Goal: Task Accomplishment & Management: Complete application form

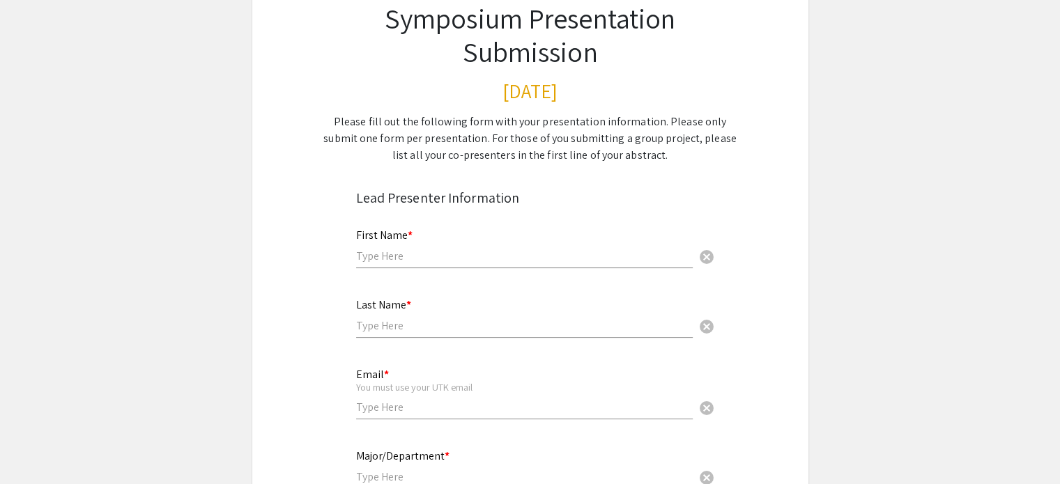
scroll to position [111, 0]
click at [426, 236] on div "First Name * cancel" at bounding box center [524, 241] width 337 height 53
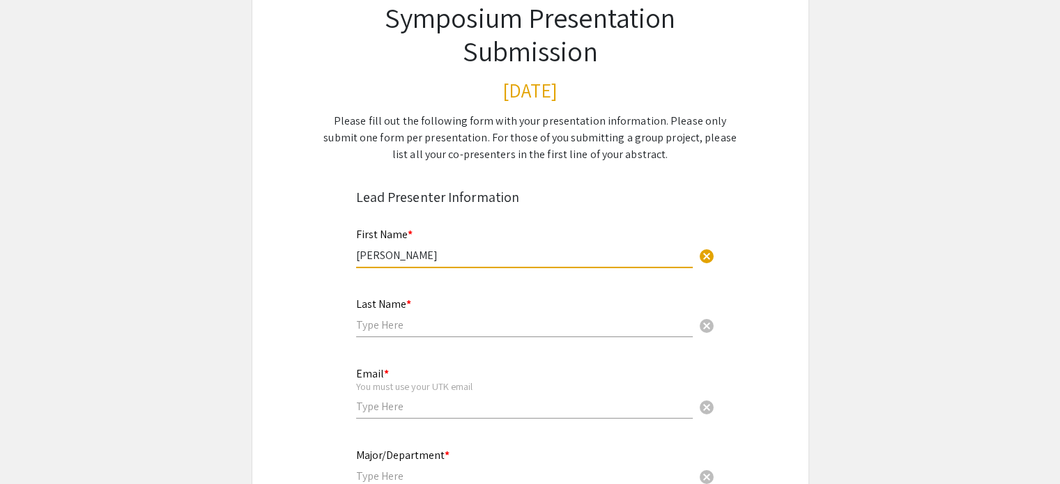
type input "[PERSON_NAME]"
click at [405, 318] on input "text" at bounding box center [524, 325] width 337 height 15
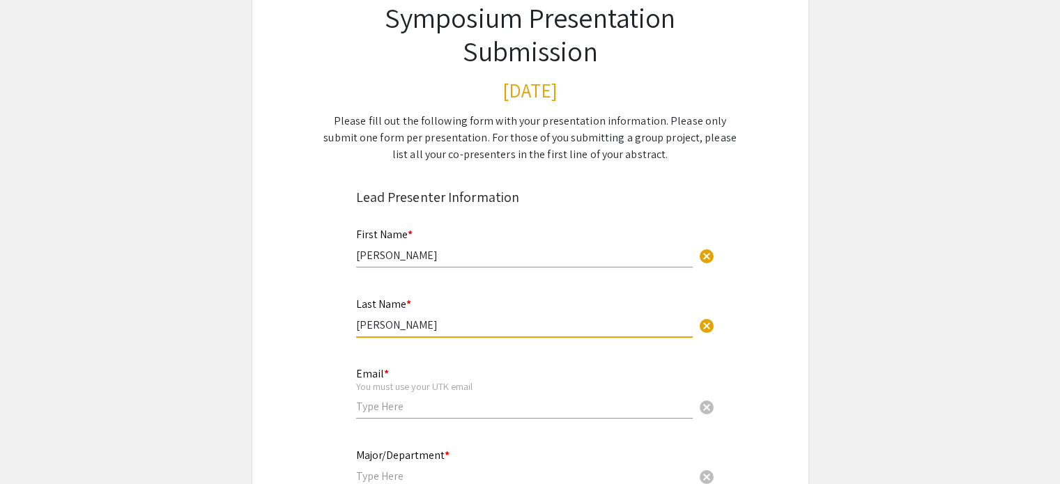
type input "[PERSON_NAME]"
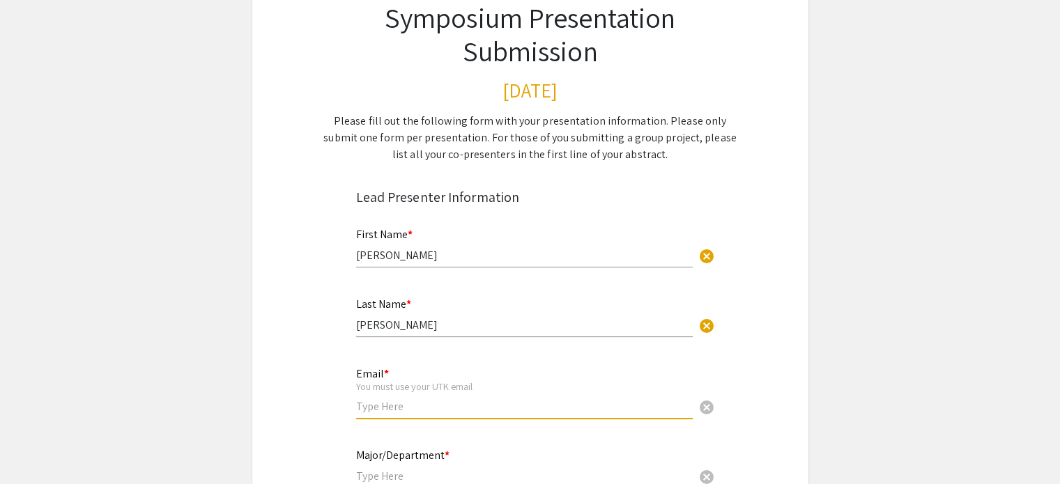
click at [394, 410] on input "email" at bounding box center [524, 406] width 337 height 15
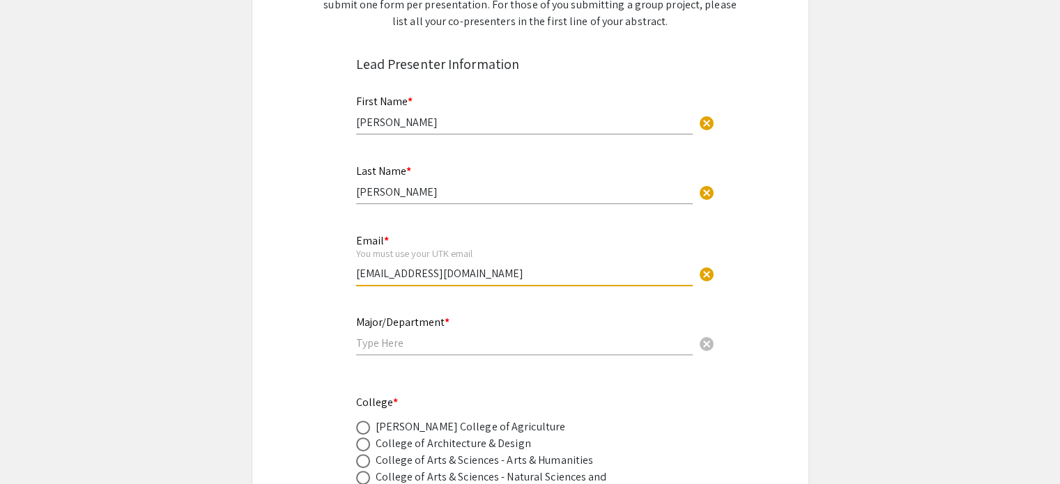
scroll to position [245, 0]
type input "[EMAIL_ADDRESS][DOMAIN_NAME]"
click at [403, 348] on div "Major/Department * cancel" at bounding box center [524, 328] width 337 height 53
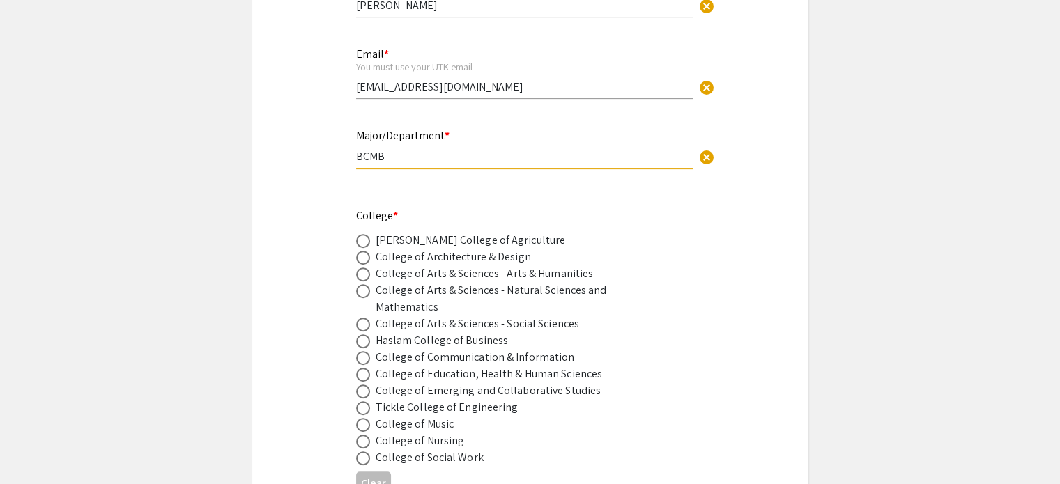
scroll to position [432, 0]
type input "BCMB"
click at [438, 292] on div "College of Arts & Sciences - Natural Sciences and Mathematics" at bounding box center [498, 297] width 244 height 33
click at [359, 284] on span at bounding box center [363, 290] width 14 height 14
click at [359, 284] on input "radio" at bounding box center [363, 290] width 14 height 14
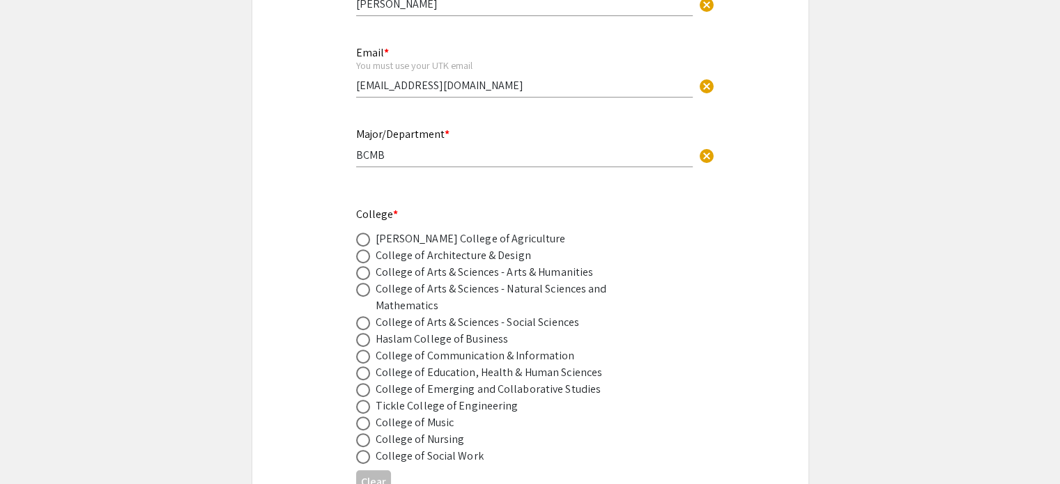
radio input "true"
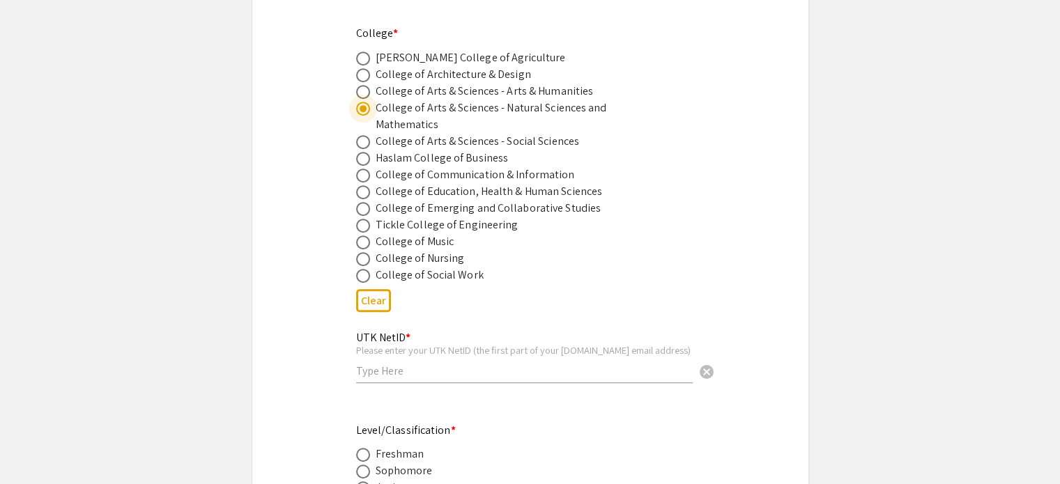
scroll to position [672, 0]
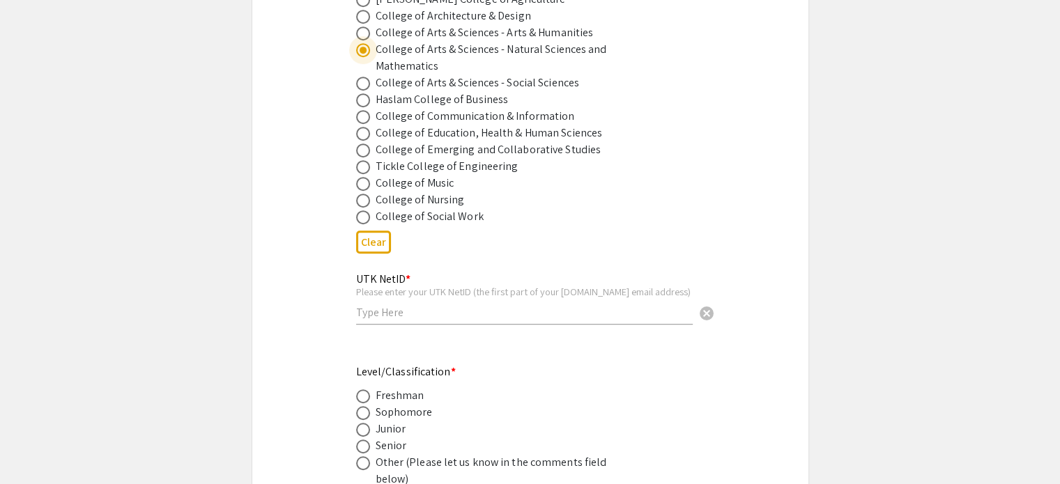
click at [482, 311] on input "text" at bounding box center [524, 312] width 337 height 15
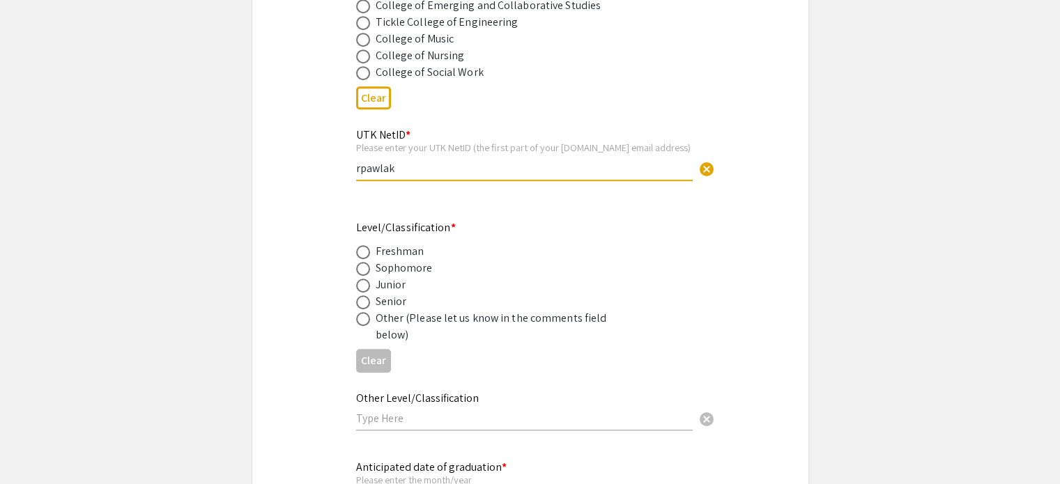
scroll to position [817, 0]
type input "rpawlak"
click at [394, 286] on div "Junior" at bounding box center [391, 284] width 31 height 17
click at [368, 282] on span at bounding box center [363, 285] width 14 height 14
click at [368, 282] on input "radio" at bounding box center [363, 285] width 14 height 14
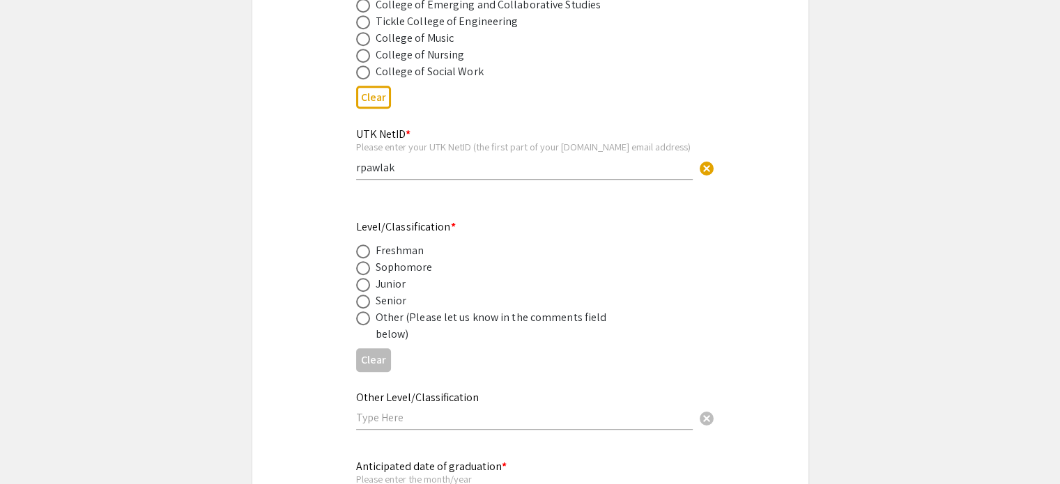
radio input "true"
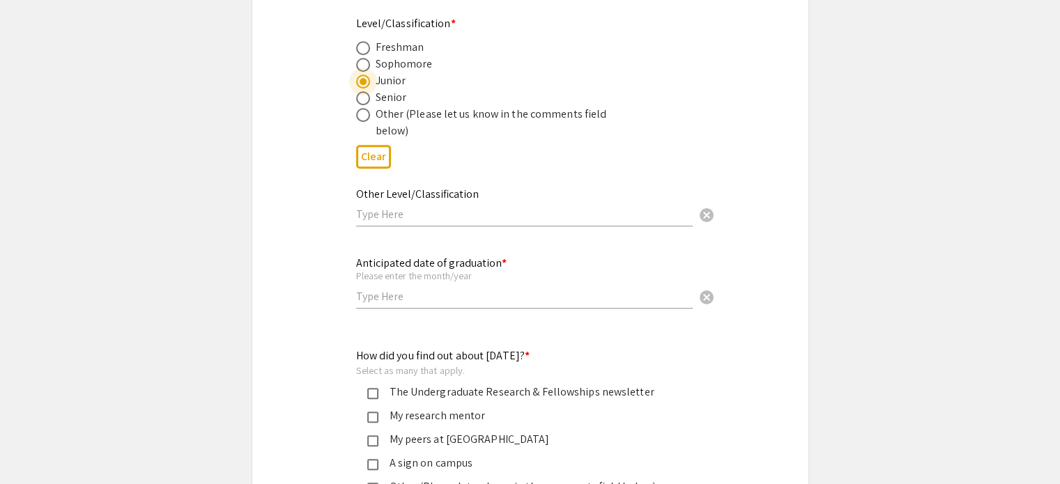
scroll to position [1020, 0]
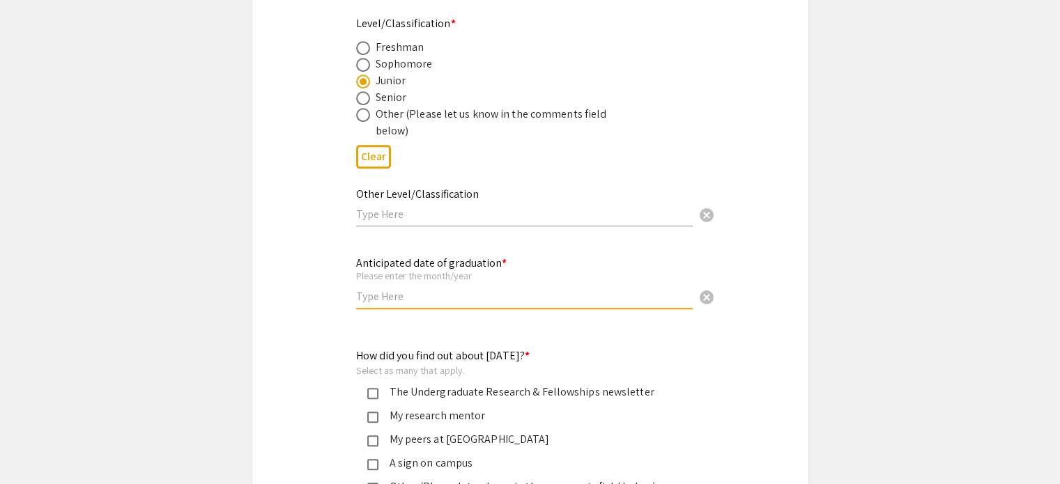
click at [410, 298] on input "text" at bounding box center [524, 296] width 337 height 15
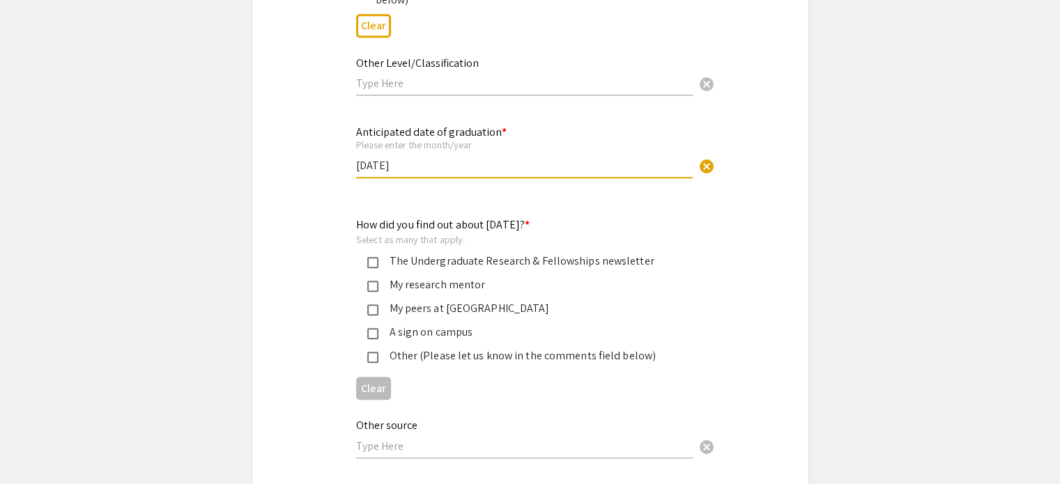
scroll to position [1153, 0]
type input "May 2027"
click at [479, 275] on div "My research mentor" at bounding box center [524, 283] width 293 height 17
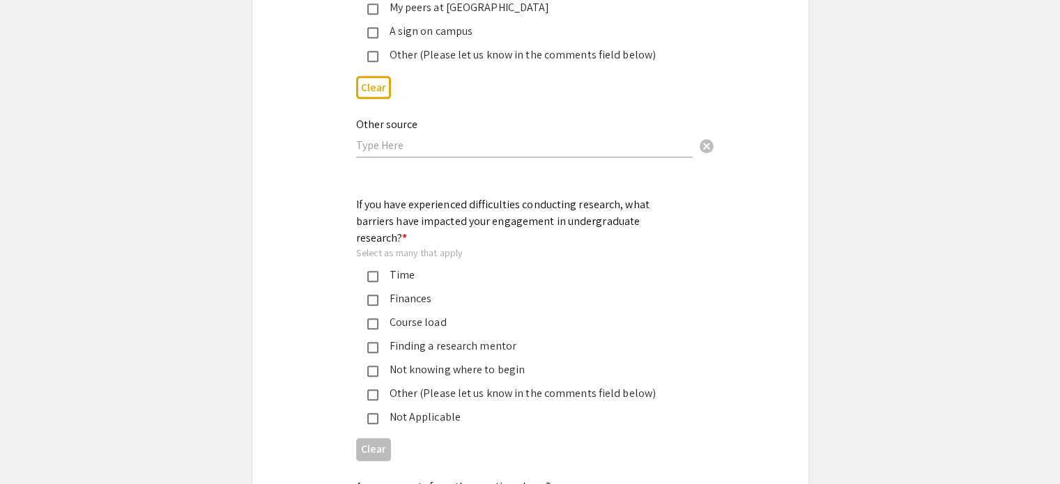
scroll to position [1454, 0]
click at [423, 313] on div "Course load" at bounding box center [524, 321] width 293 height 17
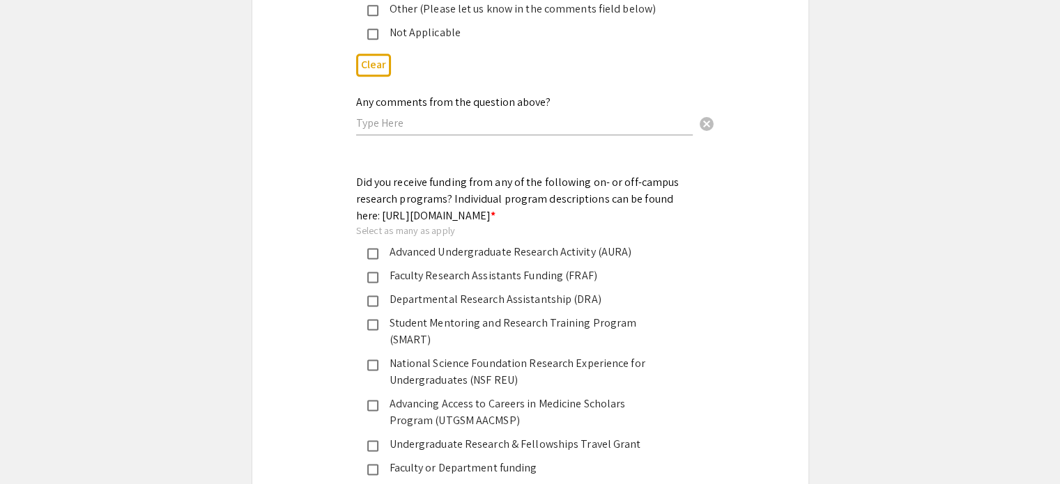
scroll to position [1837, 0]
click at [443, 268] on div "Faculty Research Assistants Funding (FRAF)" at bounding box center [524, 276] width 293 height 17
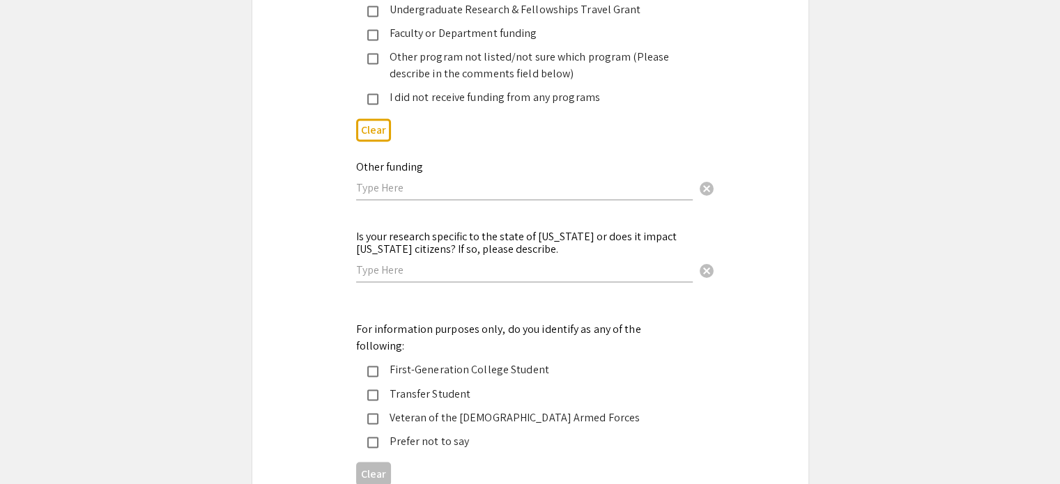
scroll to position [2272, 0]
click at [401, 180] on input "text" at bounding box center [524, 187] width 337 height 15
type input "USDA ARS"
click at [449, 263] on input "text" at bounding box center [524, 270] width 337 height 15
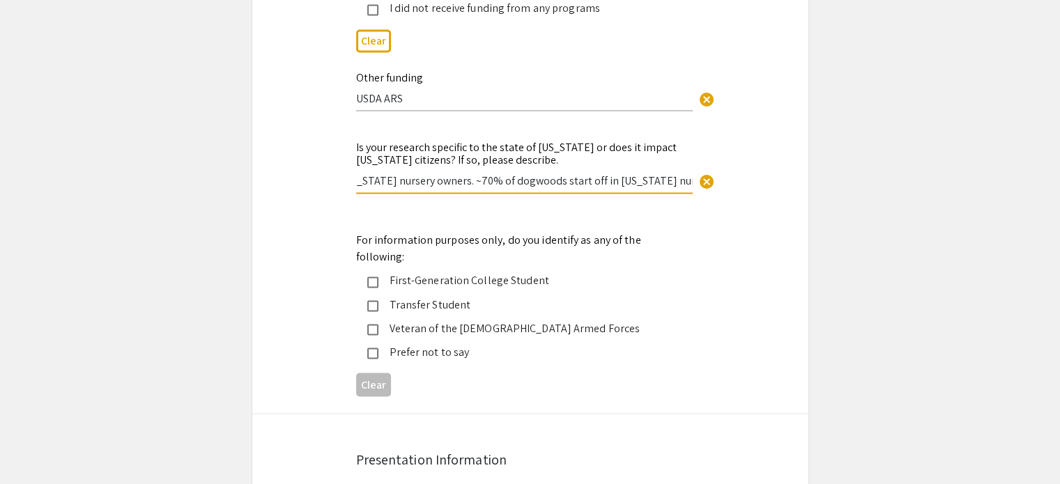
scroll to position [2365, 0]
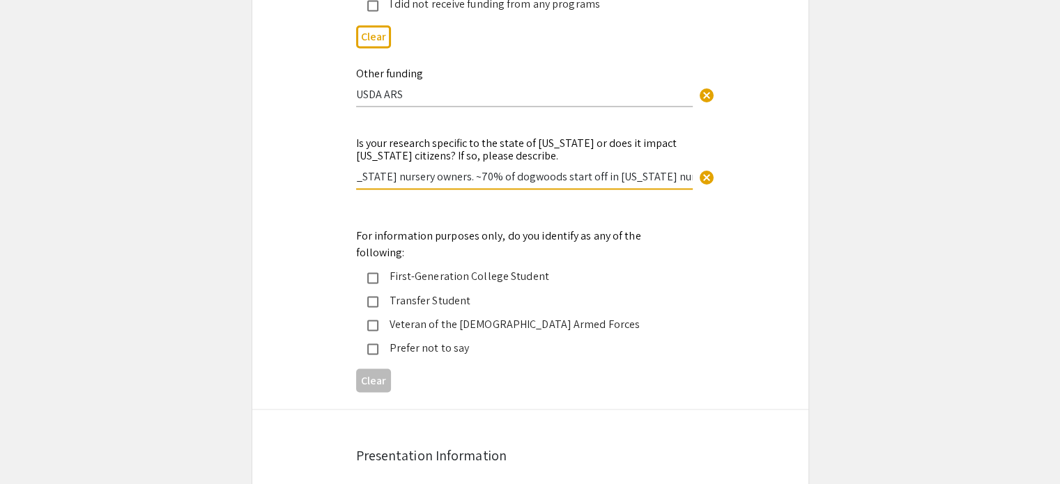
type input "Yes, my project is concerned with dogwoods which are hugely important for Tenne…"
click at [457, 296] on mat-selection-list "First-Generation College Student Transfer Student Veteran of the US Armed Force…" at bounding box center [519, 312] width 326 height 88
click at [432, 339] on div "Prefer not to say" at bounding box center [524, 347] width 293 height 17
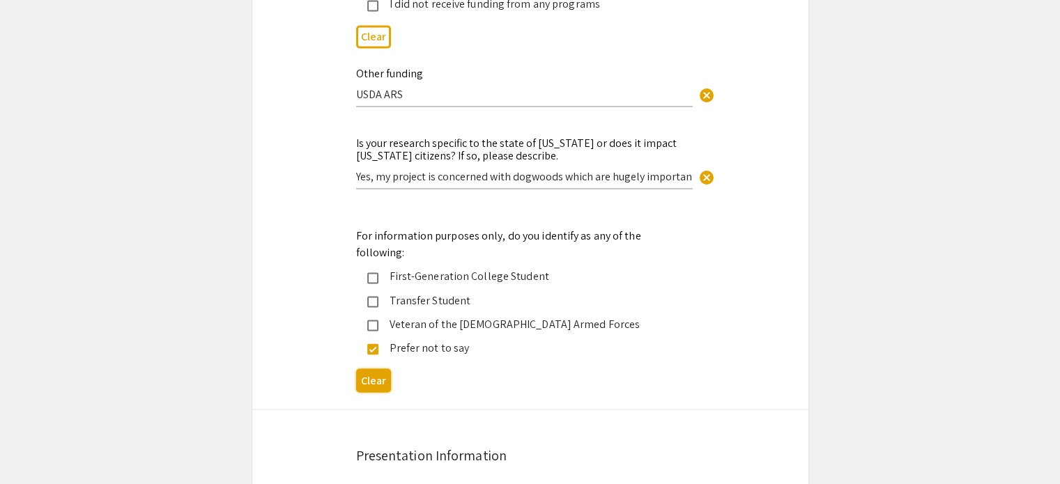
click at [366, 369] on button "Clear" at bounding box center [373, 380] width 35 height 23
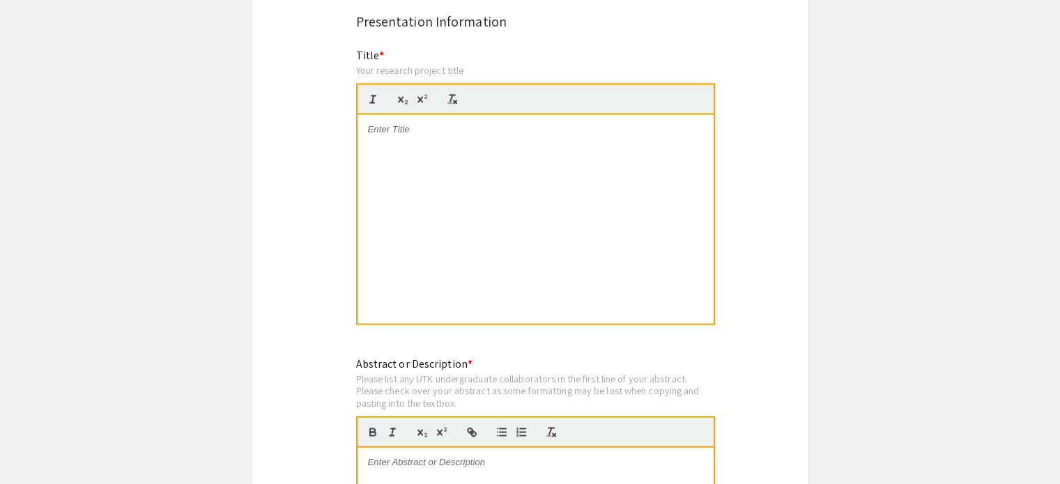
scroll to position [2810, 0]
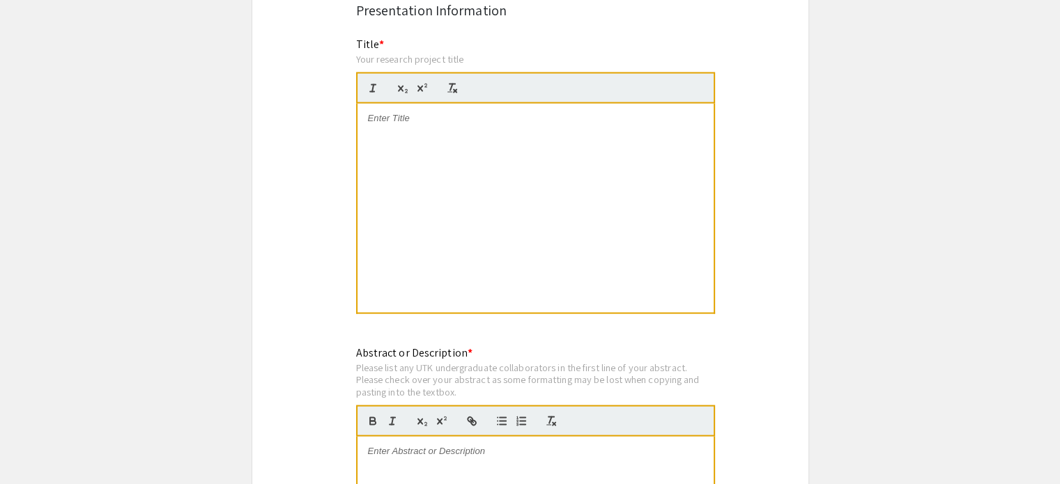
click at [476, 161] on div at bounding box center [535, 208] width 356 height 209
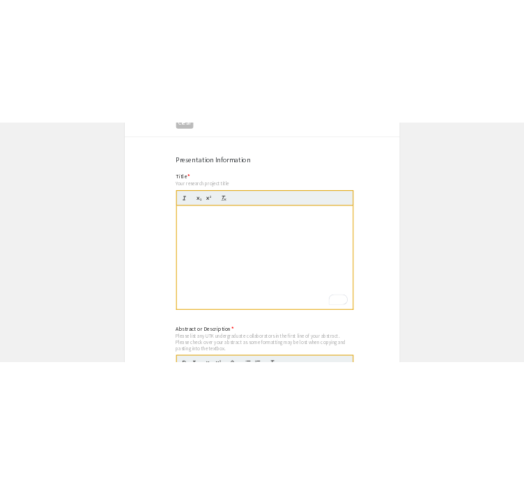
scroll to position [2743, 0]
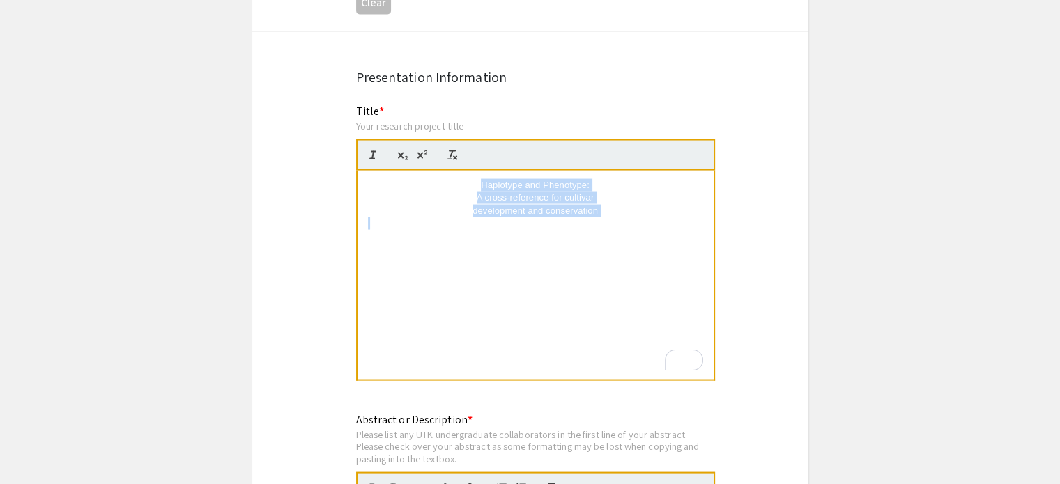
drag, startPoint x: 456, startPoint y: 199, endPoint x: 279, endPoint y: 63, distance: 223.3
drag, startPoint x: 516, startPoint y: 149, endPoint x: 505, endPoint y: 157, distance: 13.4
click at [505, 192] on span "A cross-reference for cultivar" at bounding box center [535, 197] width 117 height 10
click at [563, 183] on div "To enrich screen reader interactions, please activate Accessibility in Grammarl…" at bounding box center [535, 275] width 356 height 209
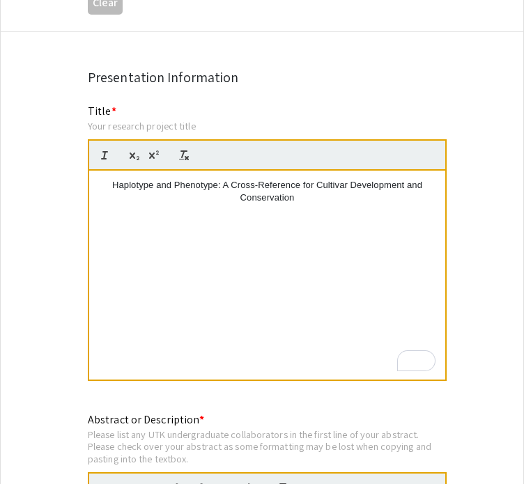
click at [131, 171] on div "Haplotype and Phenotype: A Cross-Reference for Cultivar Development and Conserv…" at bounding box center [267, 275] width 356 height 209
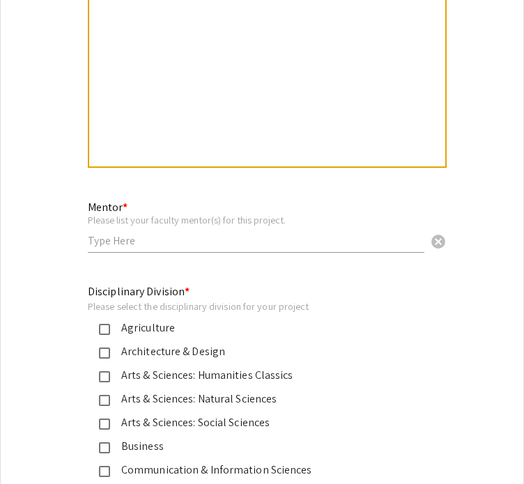
scroll to position [3289, 0]
click at [131, 233] on input "text" at bounding box center [256, 240] width 337 height 15
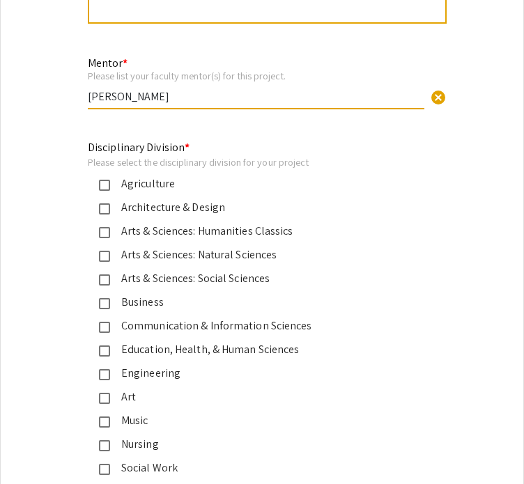
scroll to position [3436, 0]
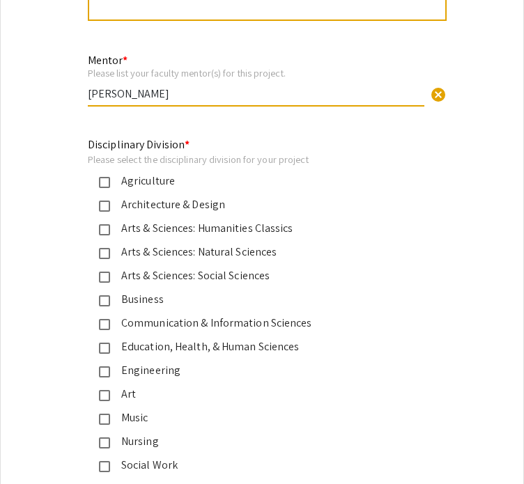
type input "Marcin Nowicki"
click at [164, 173] on div "Agriculture" at bounding box center [256, 181] width 293 height 17
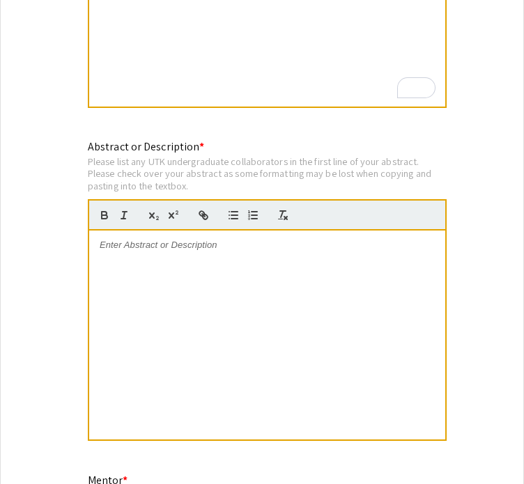
scroll to position [3015, 0]
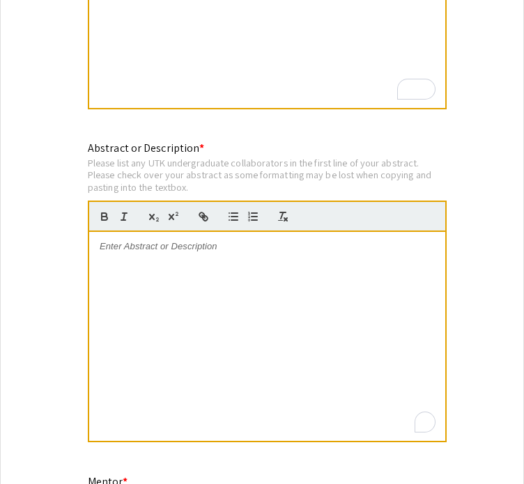
click at [215, 302] on div "To enrich screen reader interactions, please activate Accessibility in Grammarl…" at bounding box center [267, 336] width 356 height 209
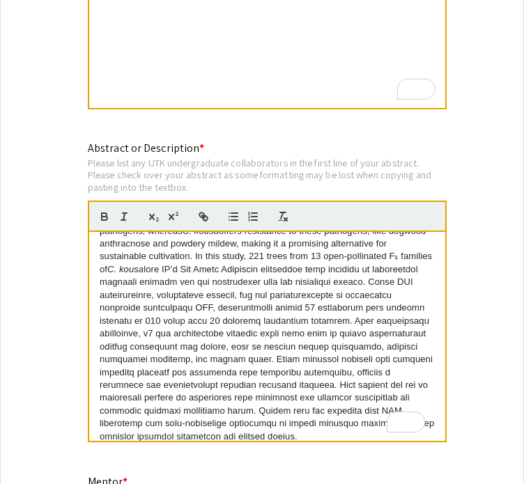
scroll to position [54, 0]
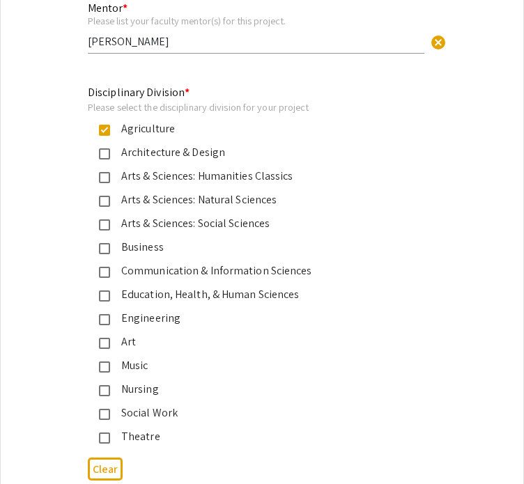
scroll to position [3723, 0]
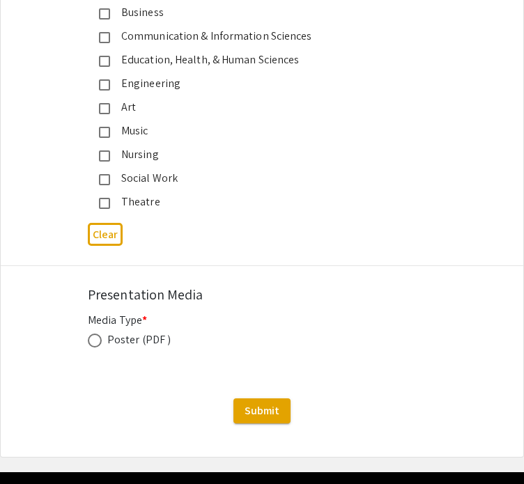
click at [96, 334] on span at bounding box center [95, 341] width 14 height 14
click at [96, 334] on input "radio" at bounding box center [95, 341] width 14 height 14
radio input "true"
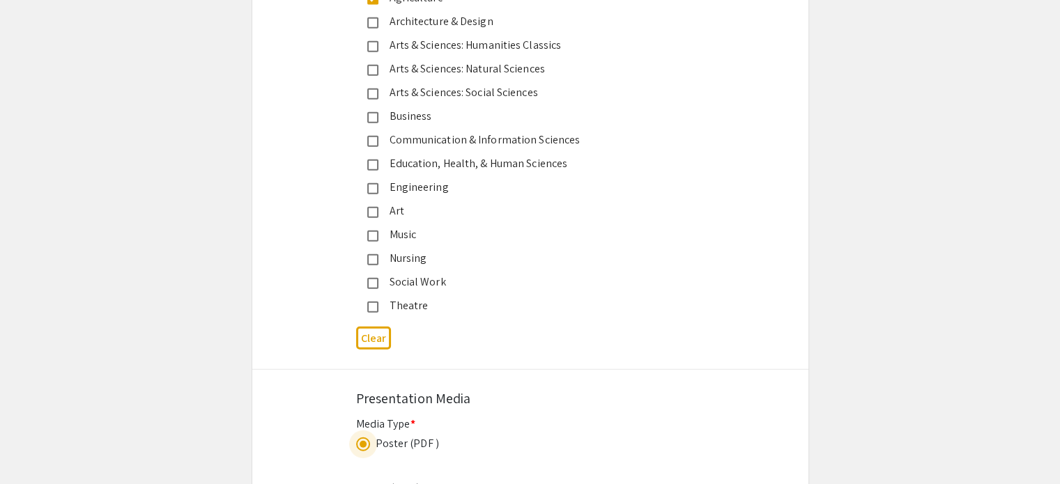
scroll to position [3862, 0]
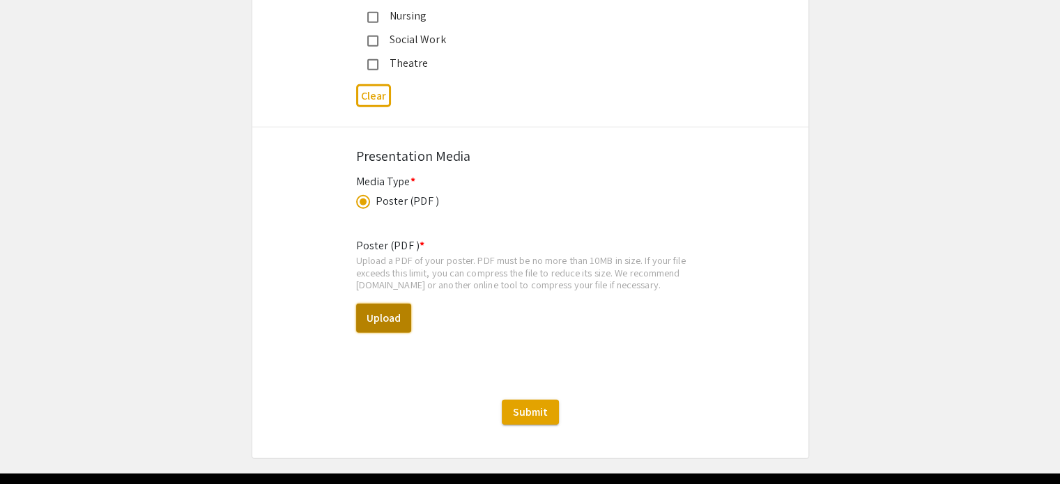
click at [399, 304] on button "Upload" at bounding box center [383, 318] width 55 height 29
click at [379, 304] on button "Upload" at bounding box center [383, 318] width 55 height 29
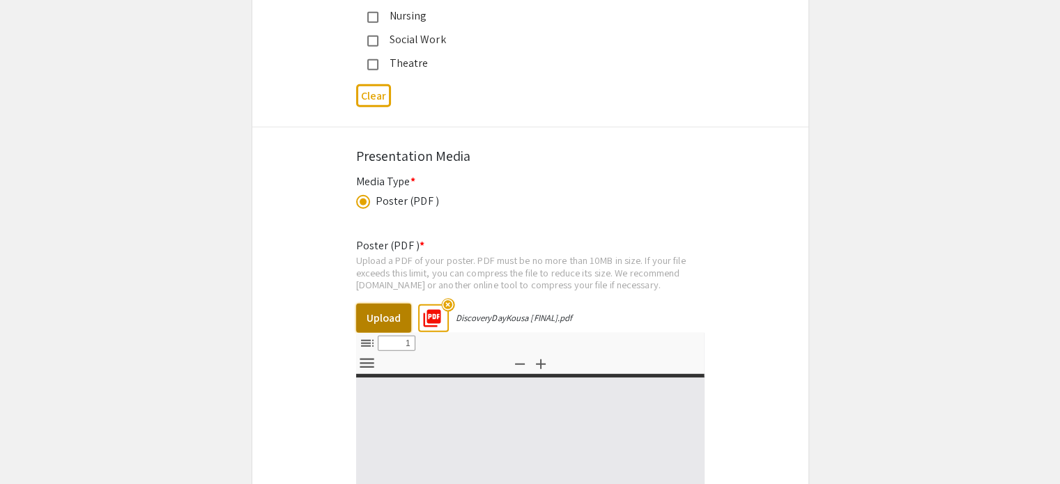
select select "custom"
type input "0"
select select "custom"
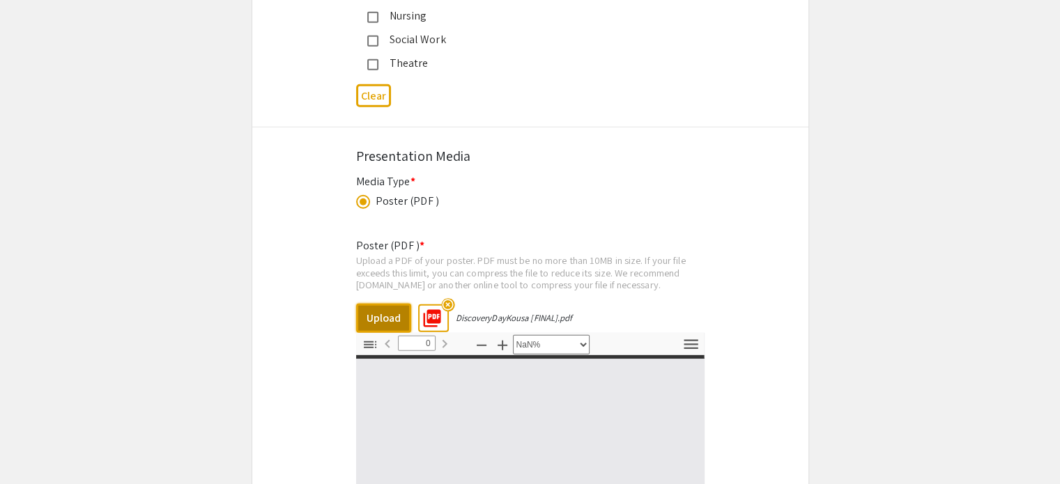
type input "1"
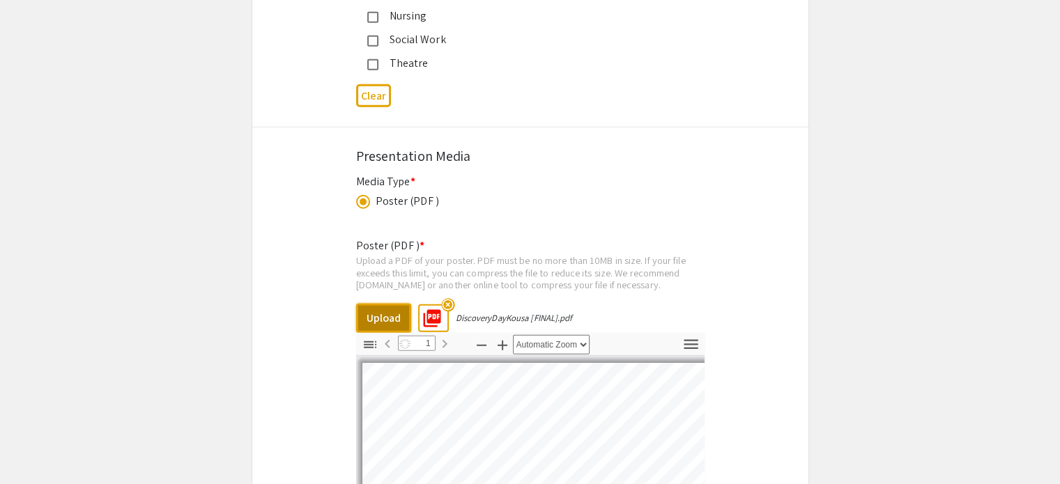
scroll to position [4036, 0]
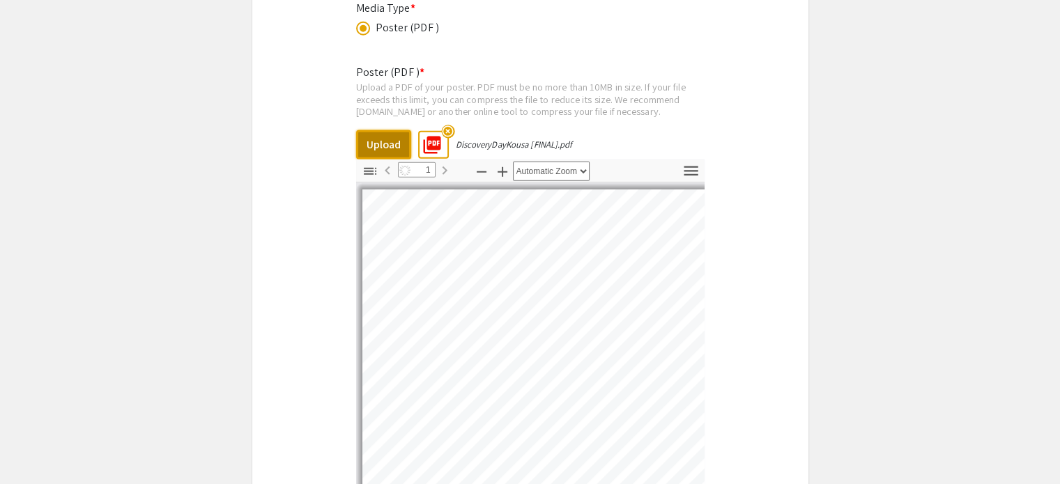
select select "auto"
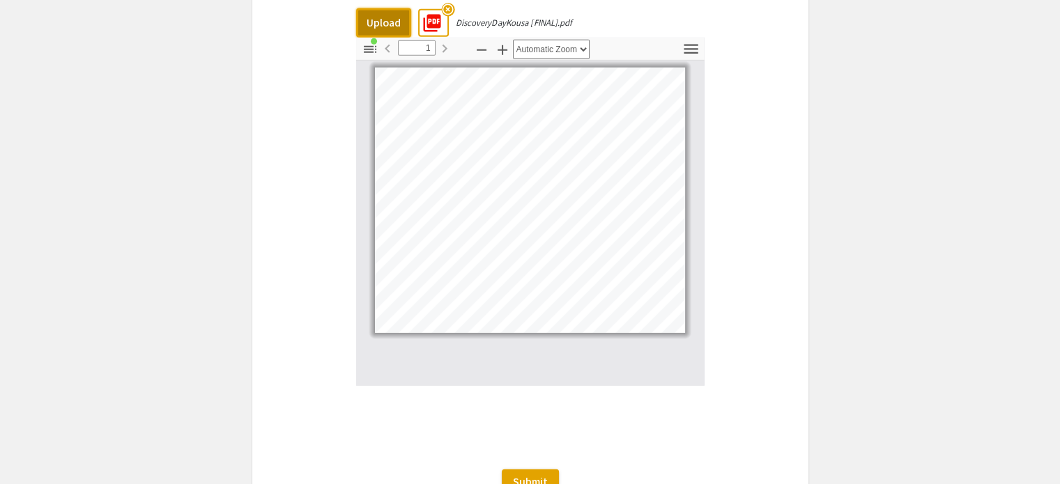
scroll to position [4227, 0]
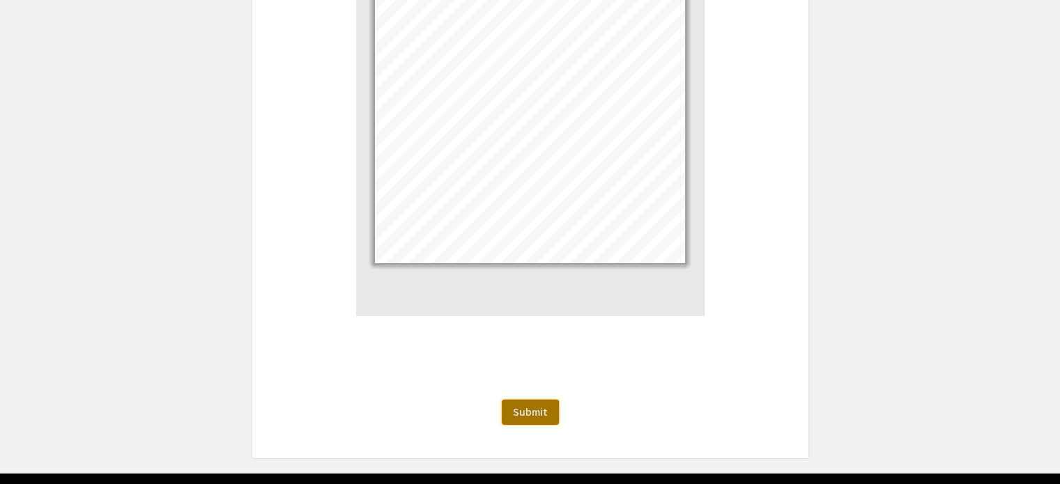
click at [518, 405] on span "Submit" at bounding box center [530, 412] width 35 height 15
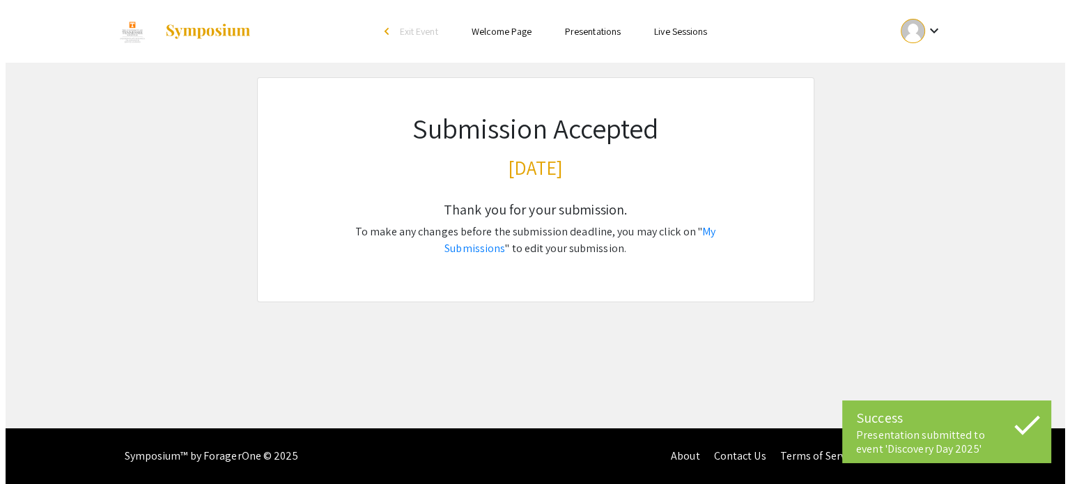
scroll to position [0, 0]
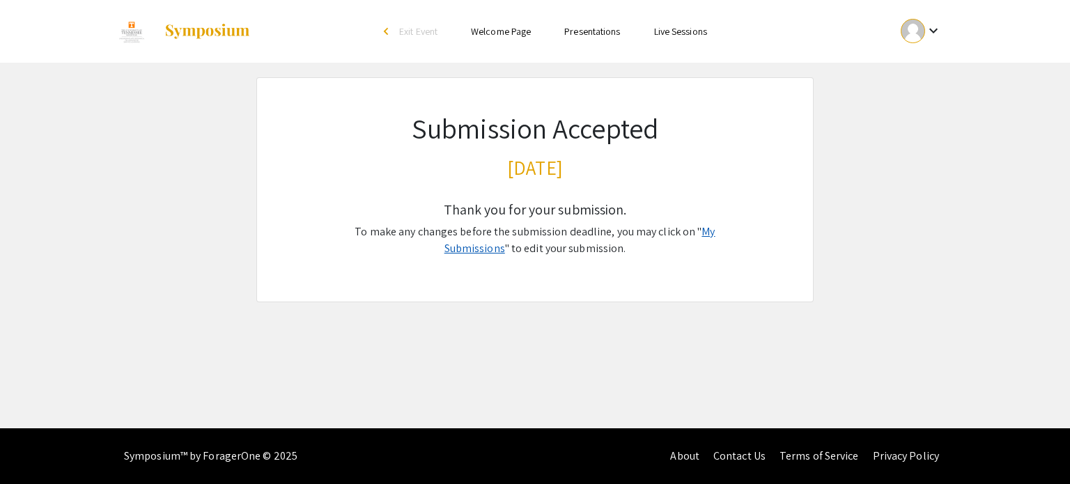
click at [716, 228] on link "My Submissions" at bounding box center [580, 239] width 271 height 31
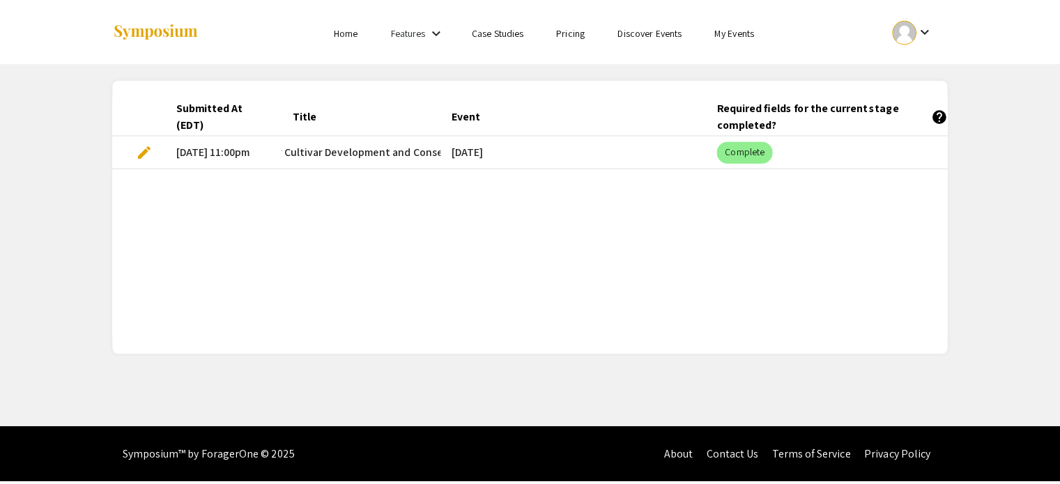
scroll to position [0, 287]
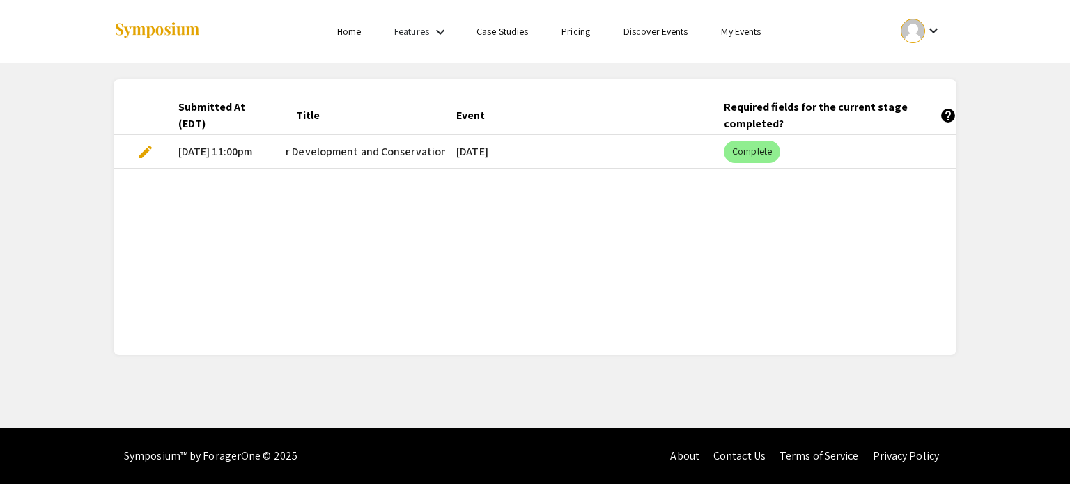
click at [143, 150] on span "edit" at bounding box center [145, 152] width 17 height 17
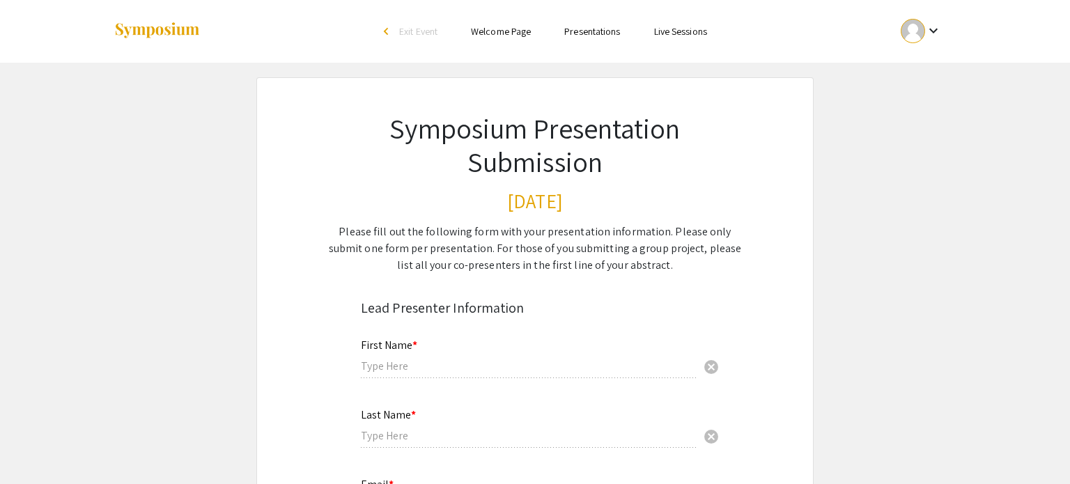
type input "[PERSON_NAME]"
type input "[EMAIL_ADDRESS][DOMAIN_NAME]"
type input "BCMB"
radio input "true"
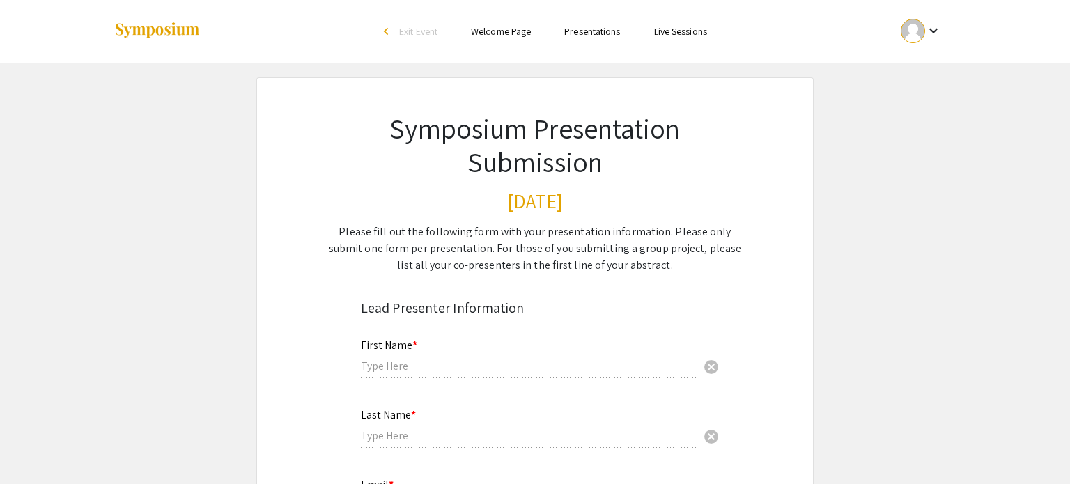
type input "rpawlak"
radio input "true"
type input "[DATE]"
type input "USDA ARS"
type input "Yes, my project is concerned with dogwoods which are hugely important for [US_S…"
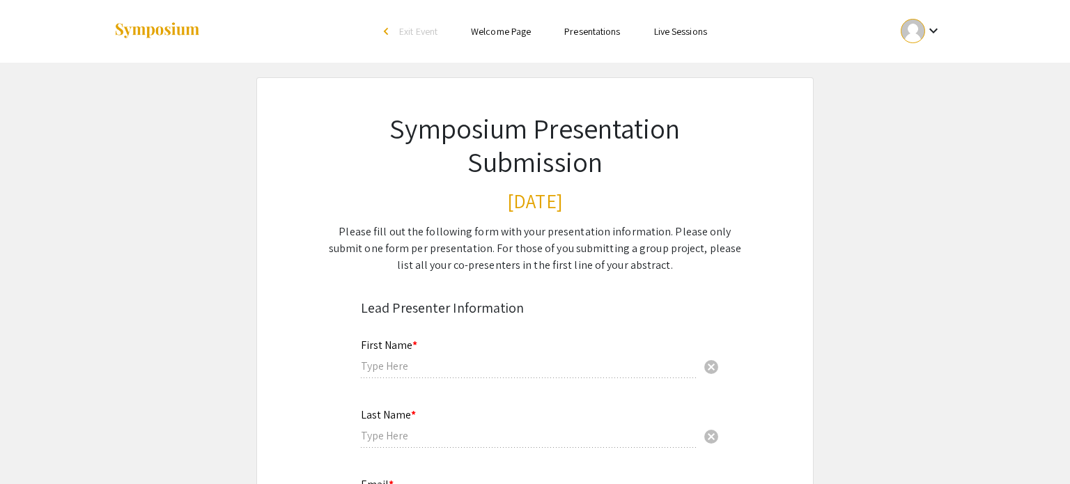
type input "[PERSON_NAME]"
radio input "true"
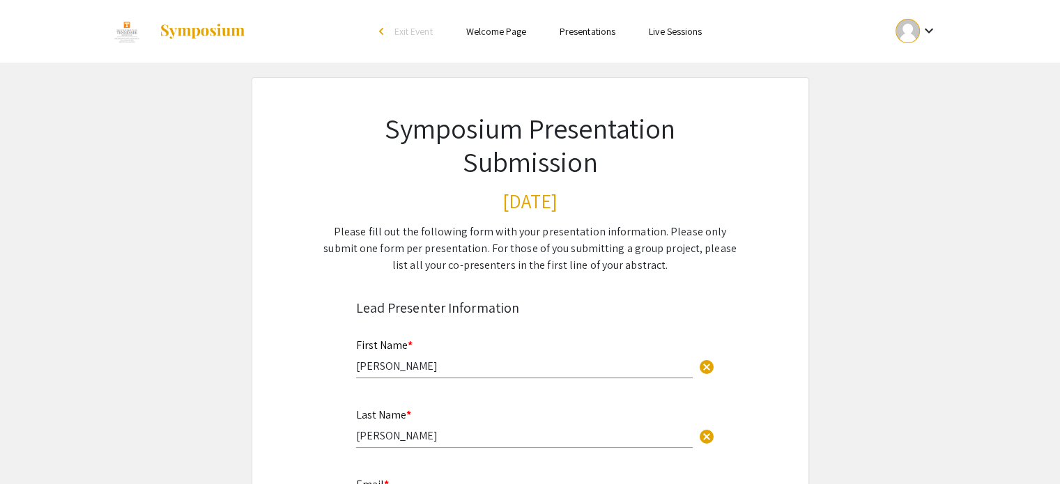
select select "custom"
type input "0"
select select "custom"
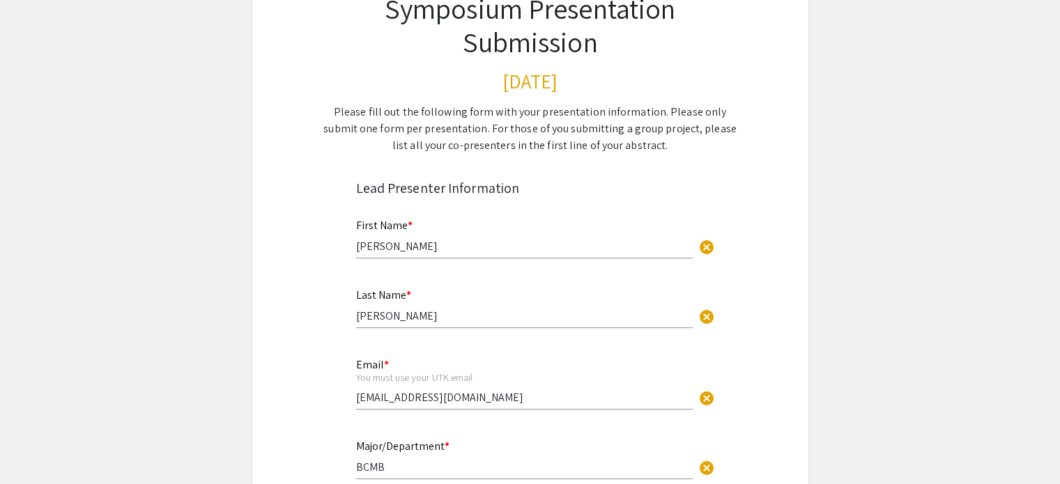
type input "1"
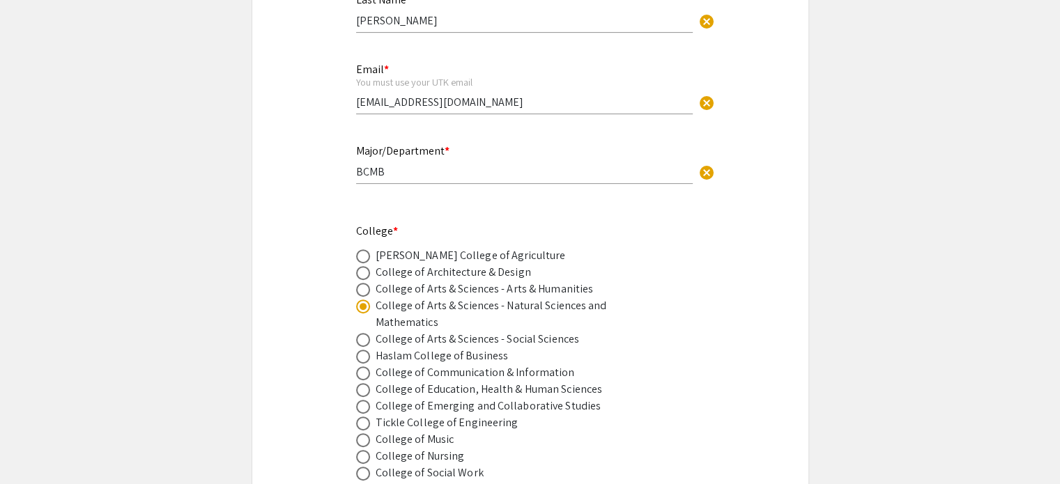
select select "auto"
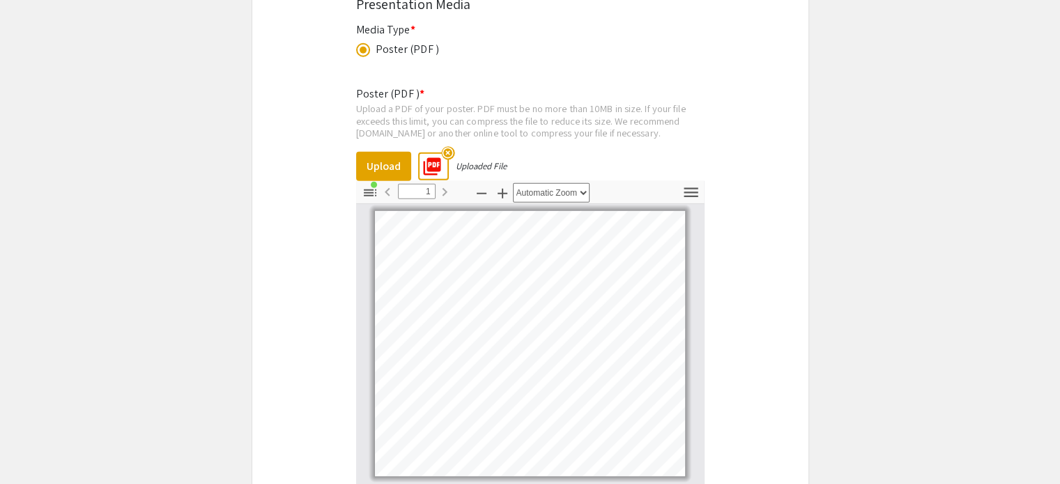
scroll to position [4227, 0]
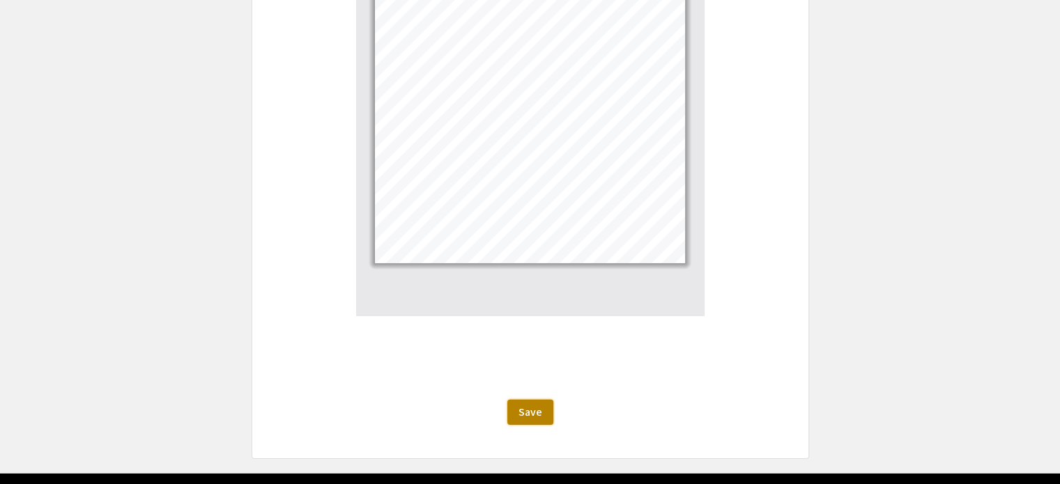
click at [526, 405] on span "Save" at bounding box center [530, 412] width 24 height 15
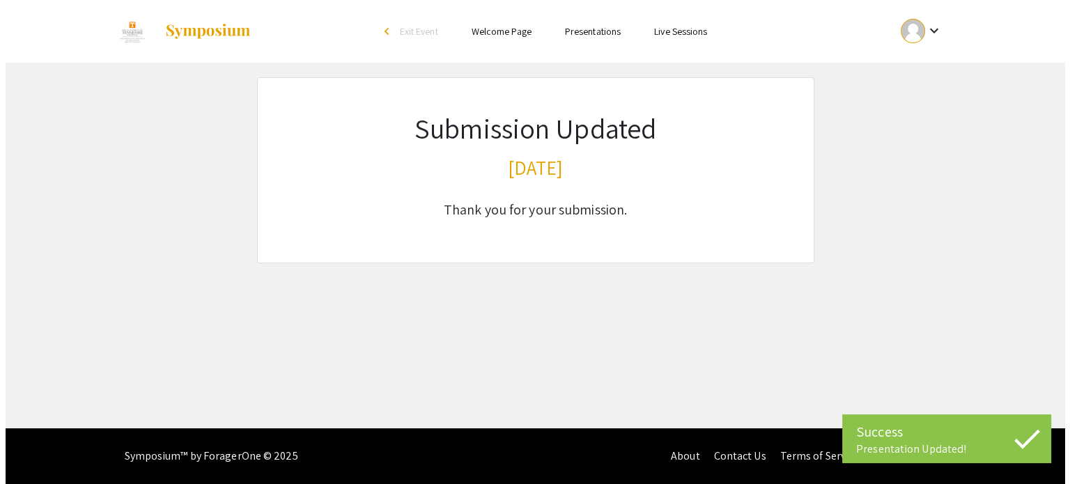
scroll to position [0, 0]
click at [911, 22] on div at bounding box center [913, 31] width 24 height 24
click at [931, 111] on button "My Submissions" at bounding box center [929, 102] width 86 height 33
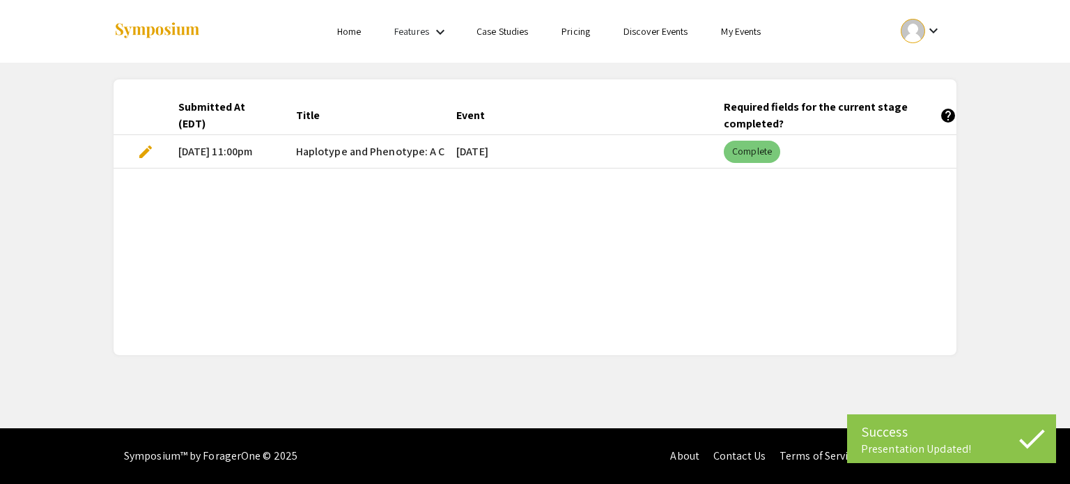
click at [755, 143] on mat-chip "Complete" at bounding box center [752, 152] width 56 height 22
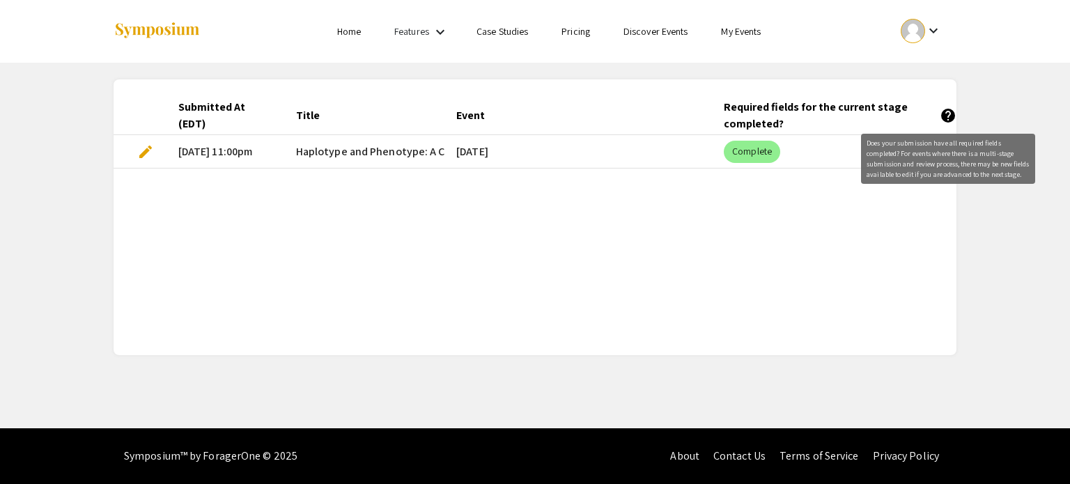
click at [951, 114] on mat-icon "help" at bounding box center [948, 115] width 17 height 17
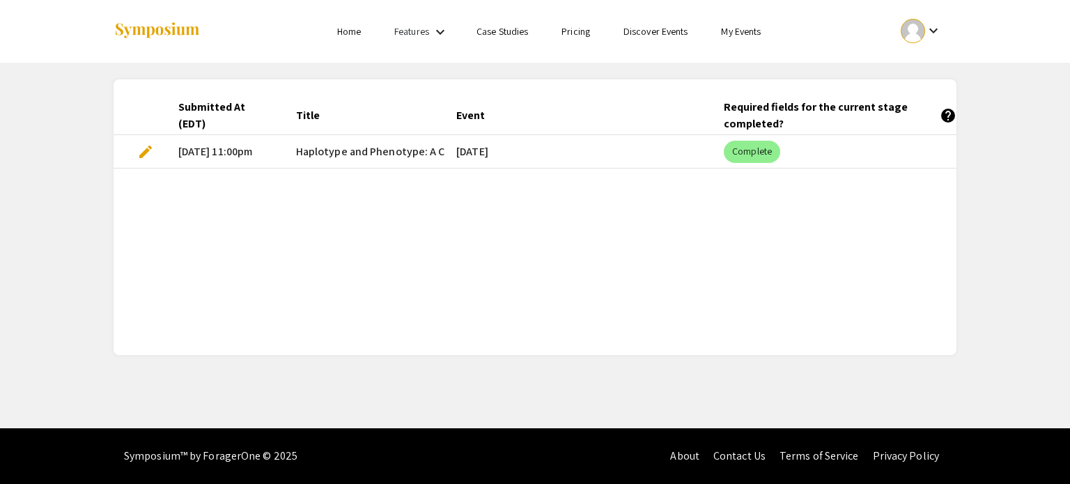
click at [895, 215] on div "Submitted At (EDT) Title Event Required fields for the current stage completed?…" at bounding box center [535, 217] width 843 height 243
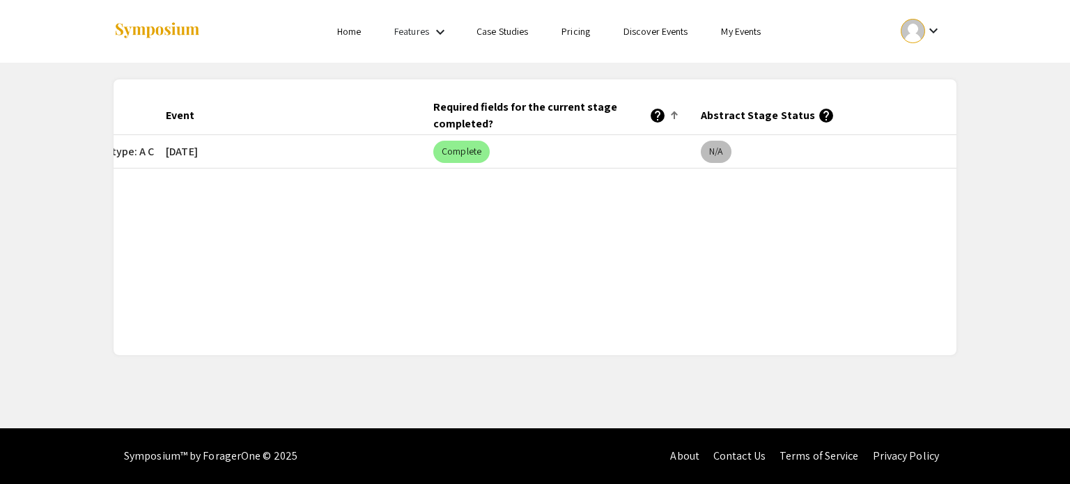
click at [709, 151] on mat-chip "N/A" at bounding box center [716, 152] width 31 height 22
click at [822, 116] on mat-icon "help" at bounding box center [826, 115] width 17 height 17
